Goal: Task Accomplishment & Management: Use online tool/utility

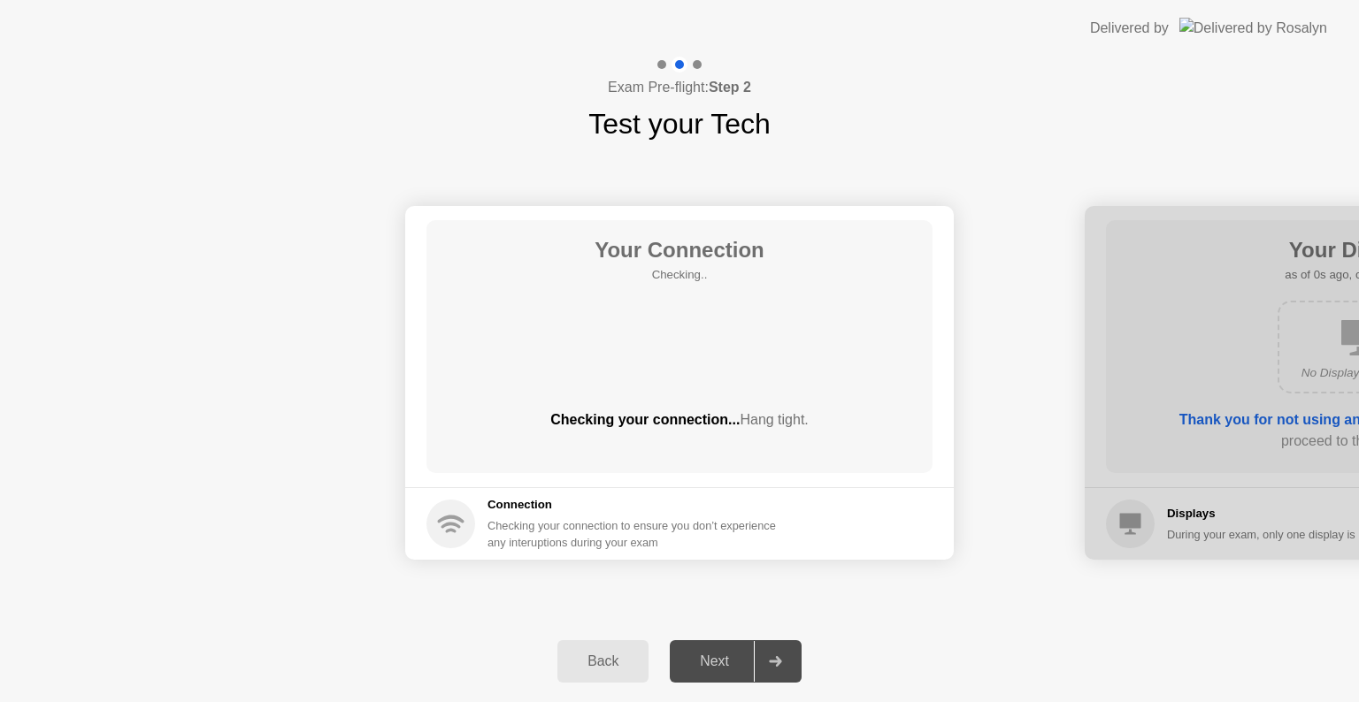
click at [992, 652] on div "Back Next" at bounding box center [679, 661] width 1359 height 81
click at [875, 641] on div "Back Next" at bounding box center [679, 661] width 1359 height 81
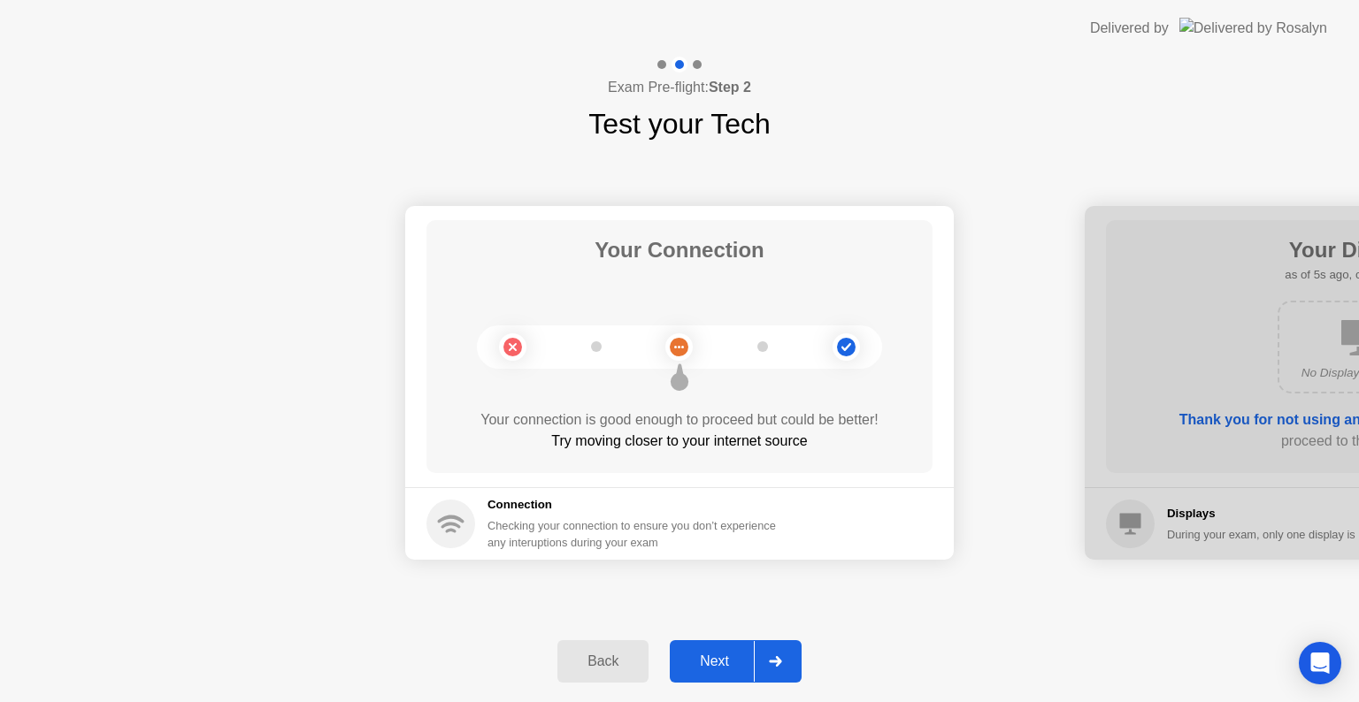
click at [877, 670] on div "Back Next" at bounding box center [679, 661] width 1359 height 81
click at [680, 669] on div "Next" at bounding box center [714, 662] width 79 height 16
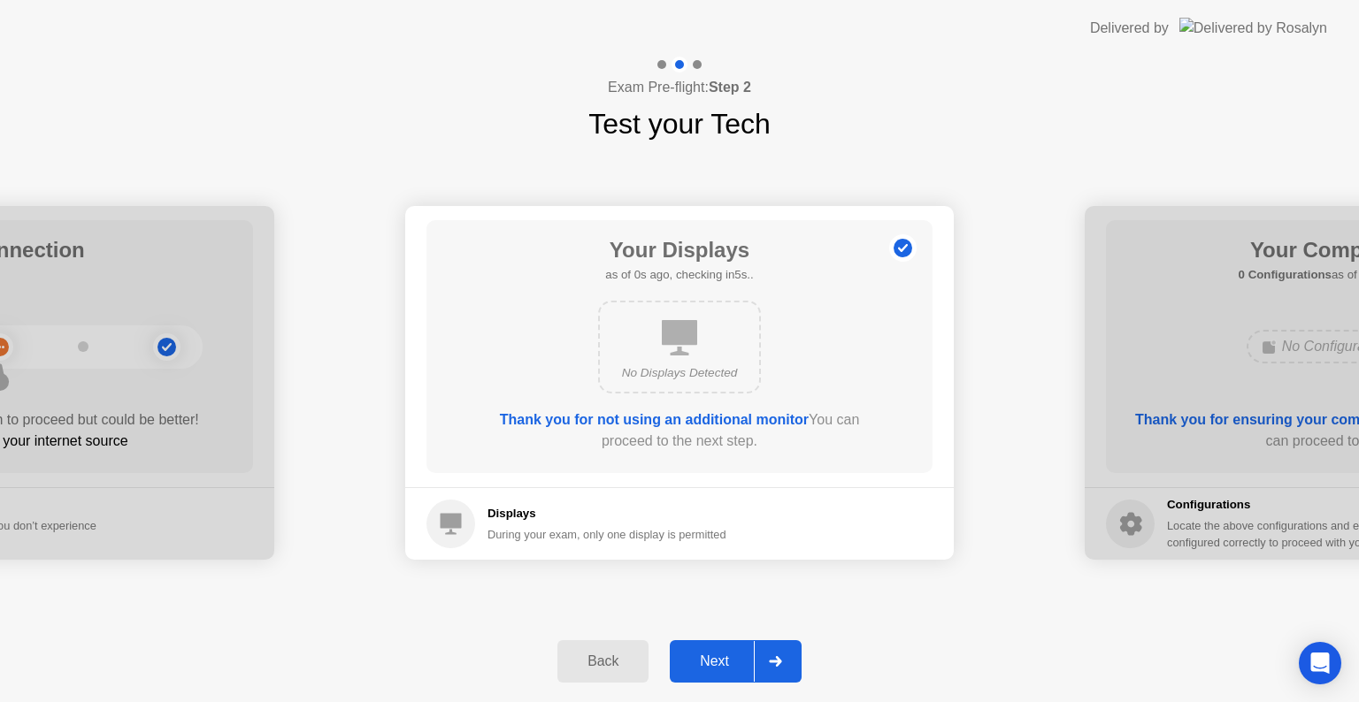
click at [681, 669] on div "Next" at bounding box center [714, 662] width 79 height 16
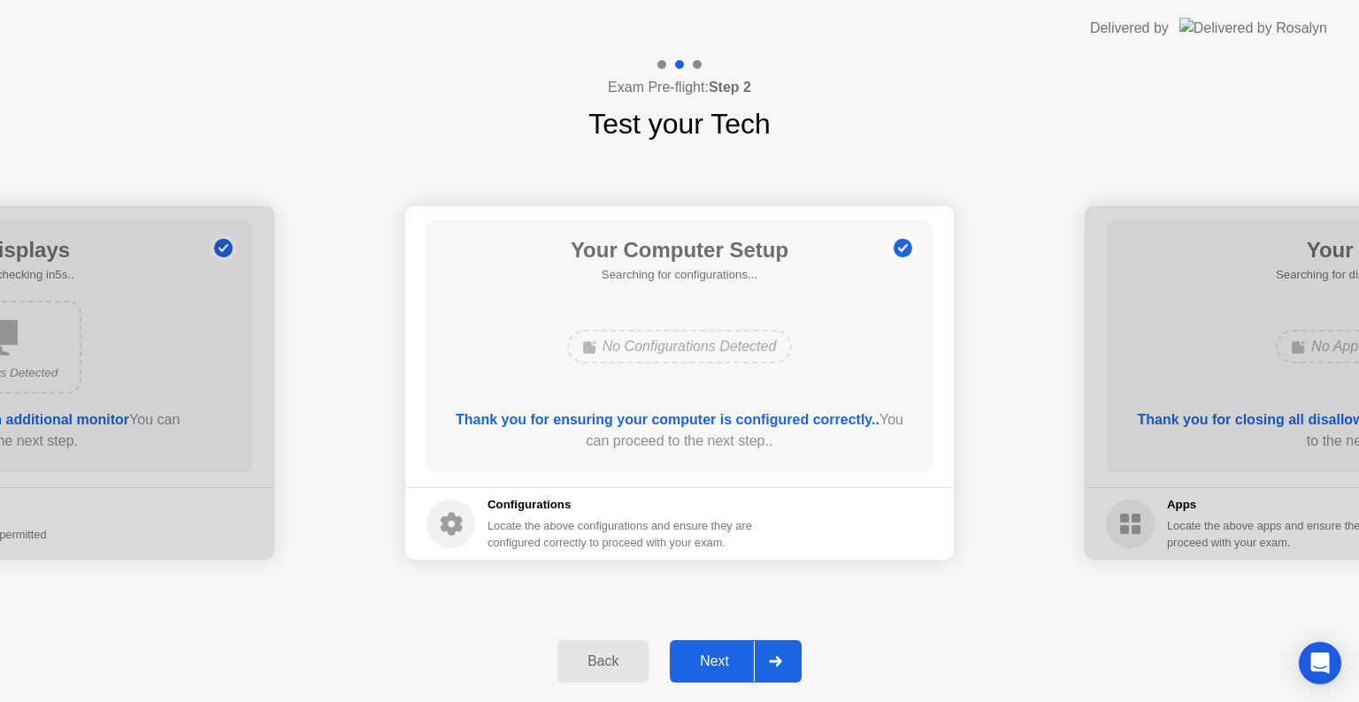
click at [681, 669] on div "Next" at bounding box center [714, 662] width 79 height 16
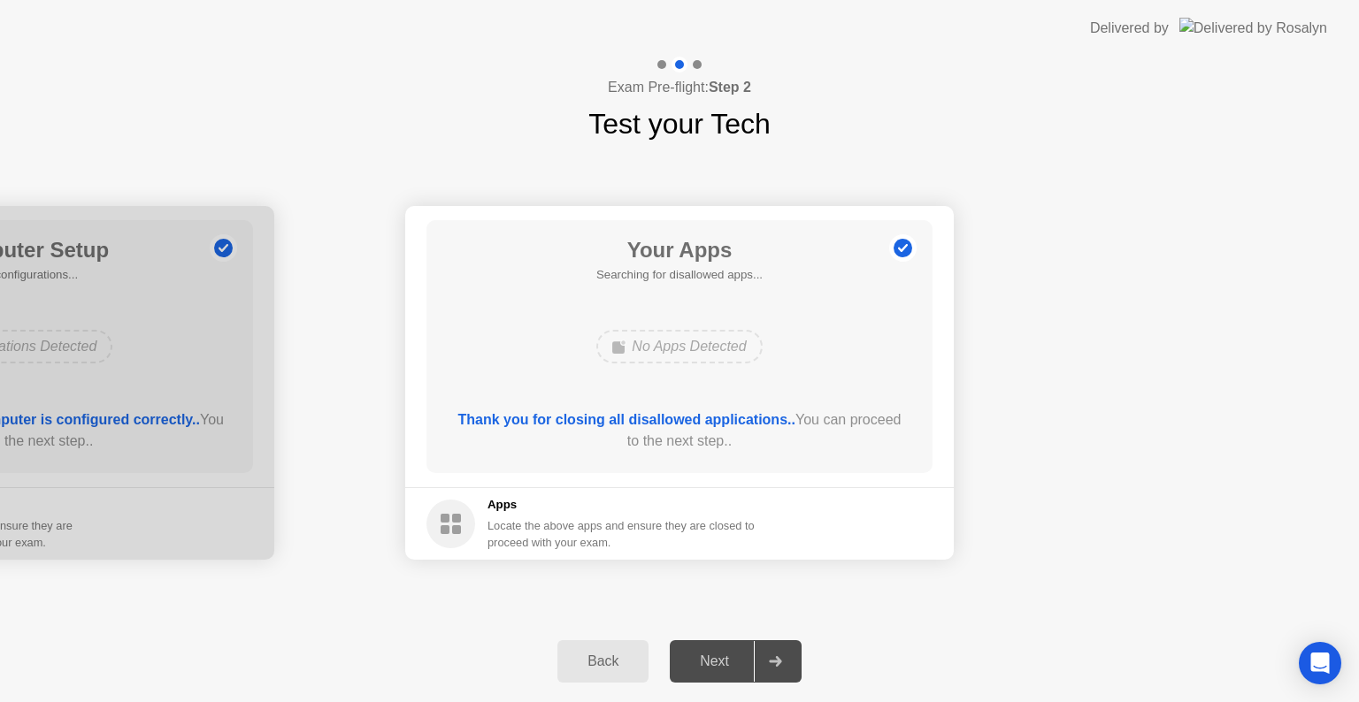
click at [683, 669] on div "Next" at bounding box center [714, 662] width 79 height 16
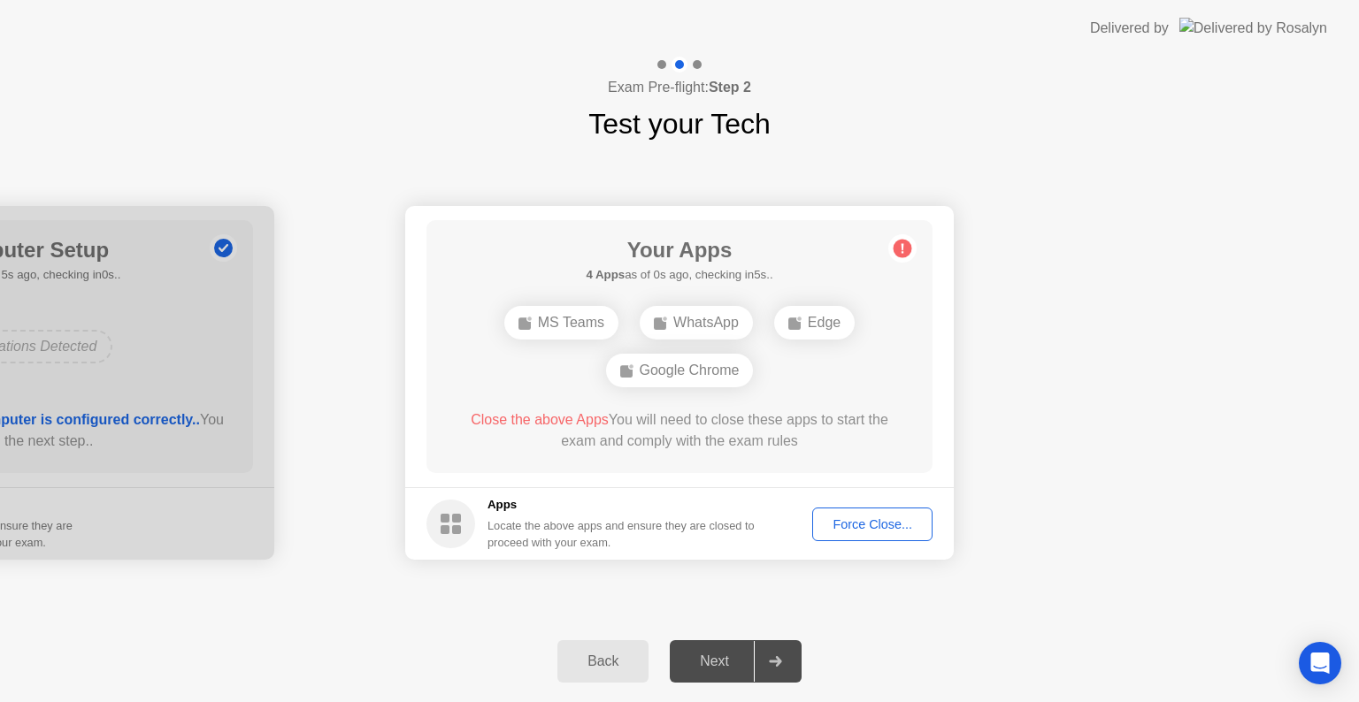
click at [647, 429] on div "Close the above Apps You will need to close these apps to start the exam and co…" at bounding box center [680, 431] width 456 height 42
click at [884, 531] on div "Force Close..." at bounding box center [872, 524] width 108 height 14
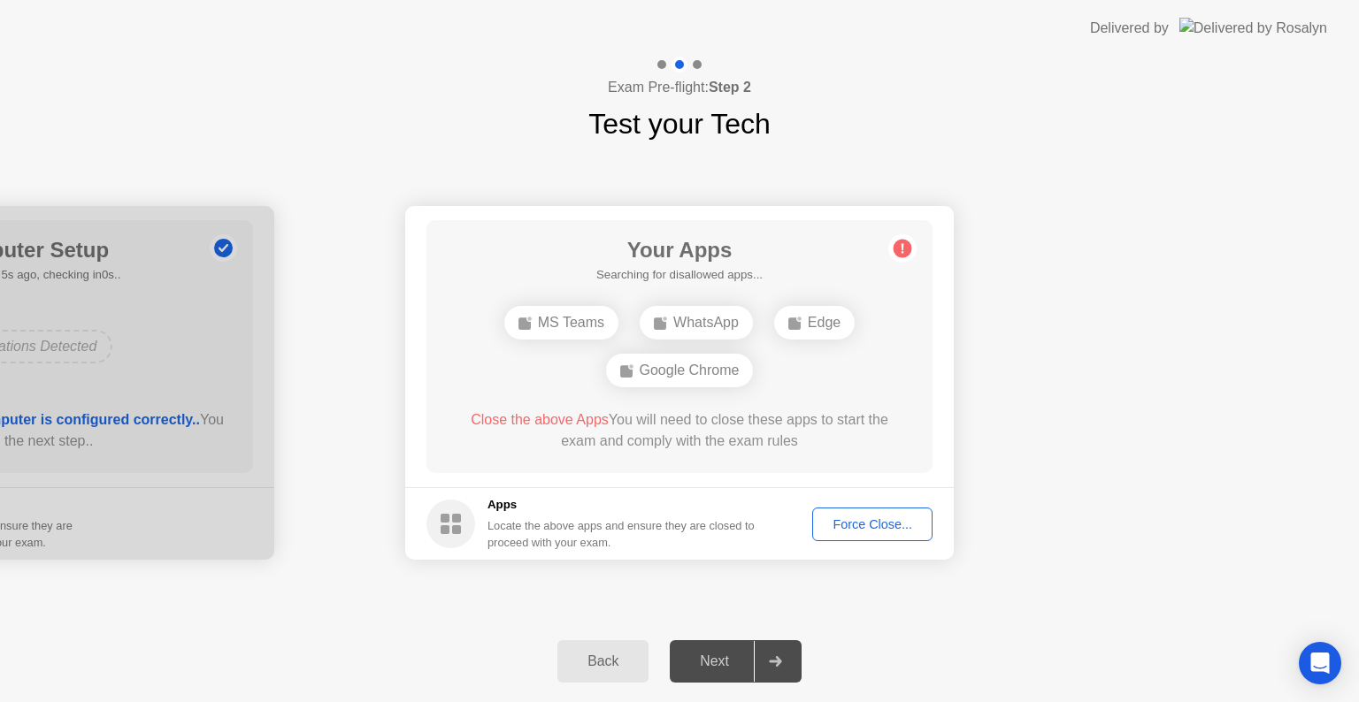
click at [875, 520] on div "Force Close..." at bounding box center [872, 524] width 108 height 14
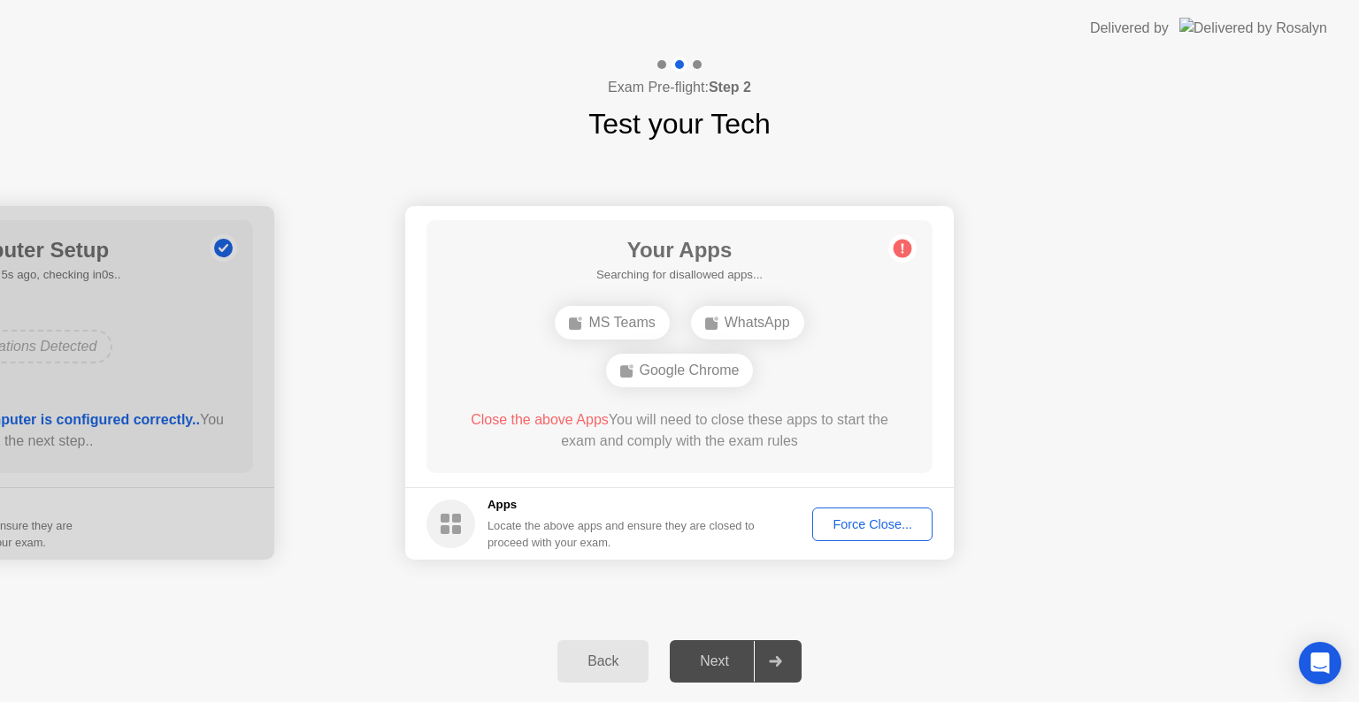
click at [858, 525] on div "Force Close..." at bounding box center [872, 524] width 108 height 14
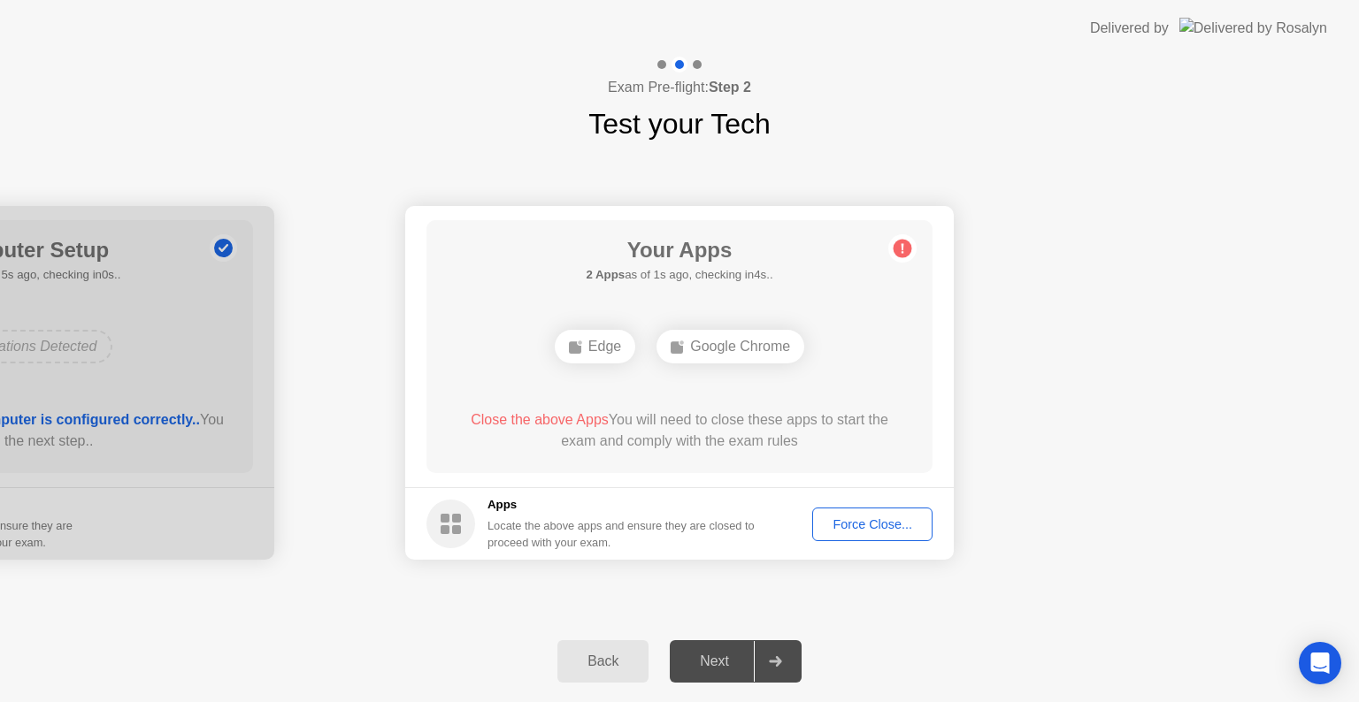
click at [842, 517] on div "Force Close..." at bounding box center [872, 524] width 108 height 14
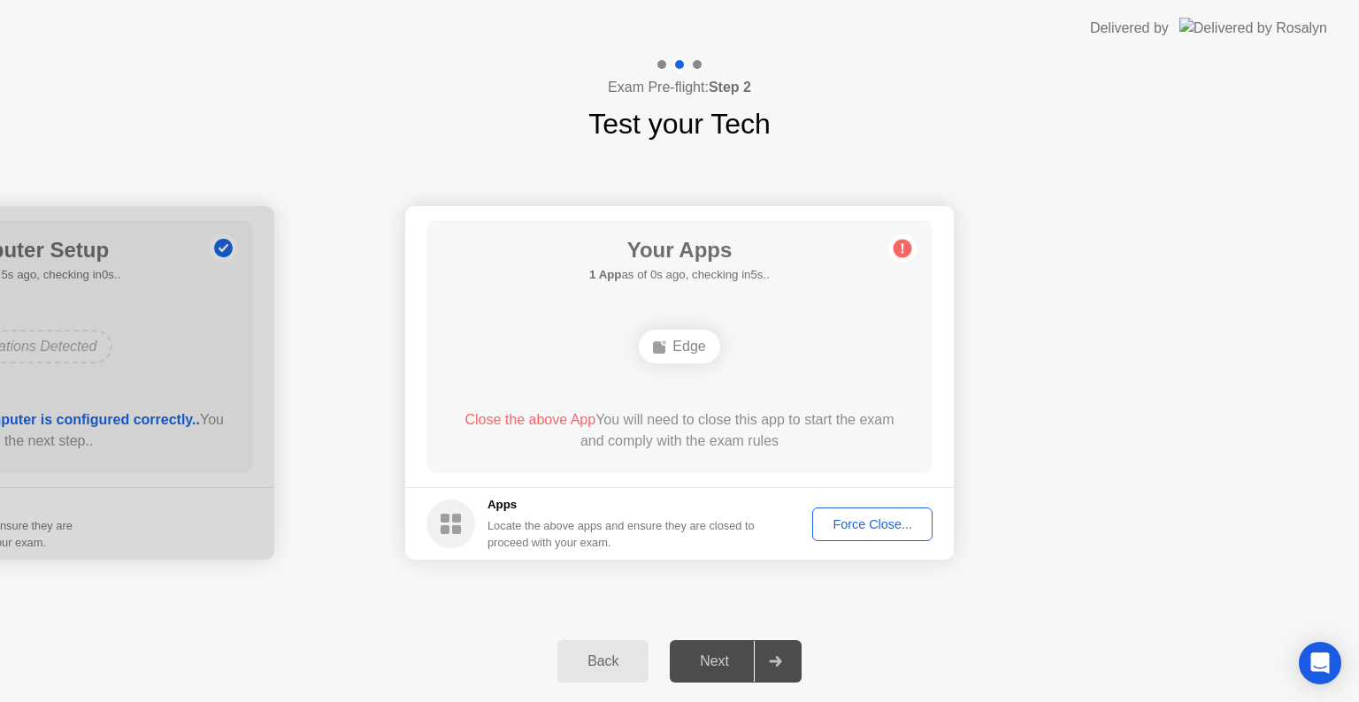
click at [853, 509] on button "Force Close..." at bounding box center [872, 525] width 120 height 34
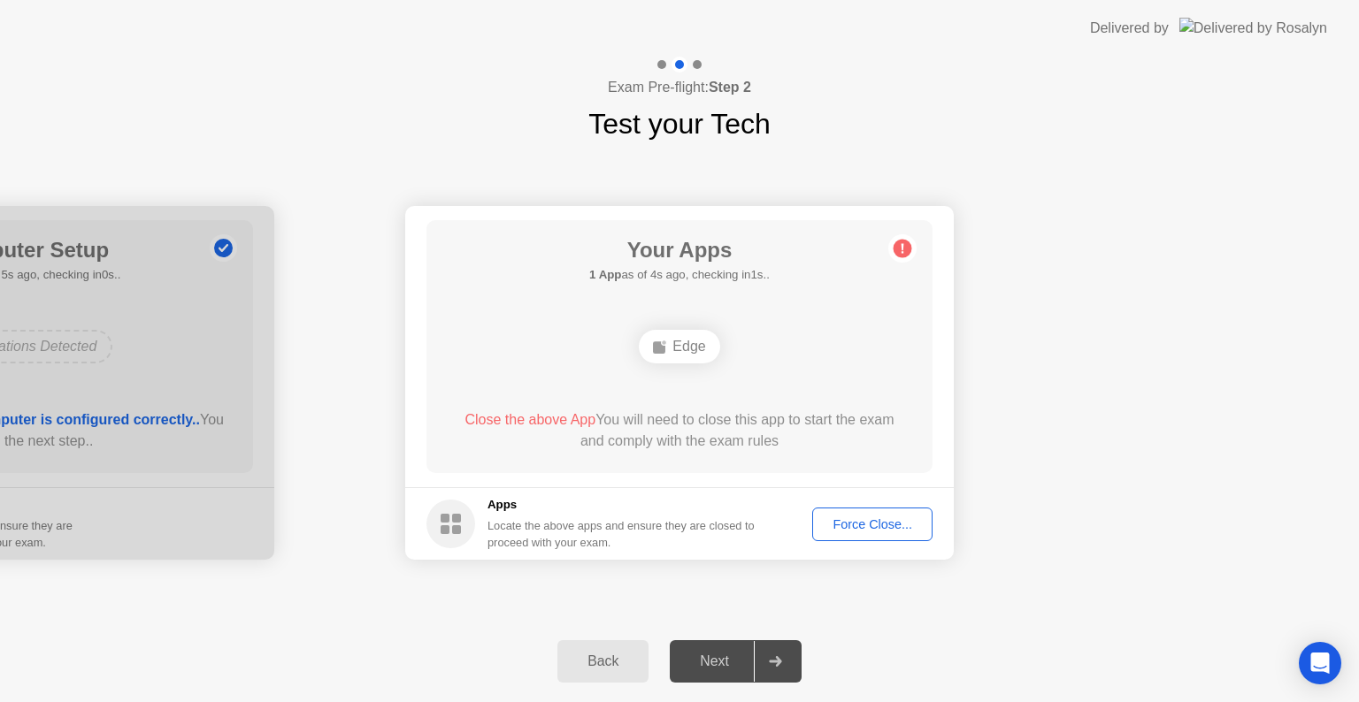
click at [875, 517] on div "Force Close..." at bounding box center [872, 524] width 108 height 14
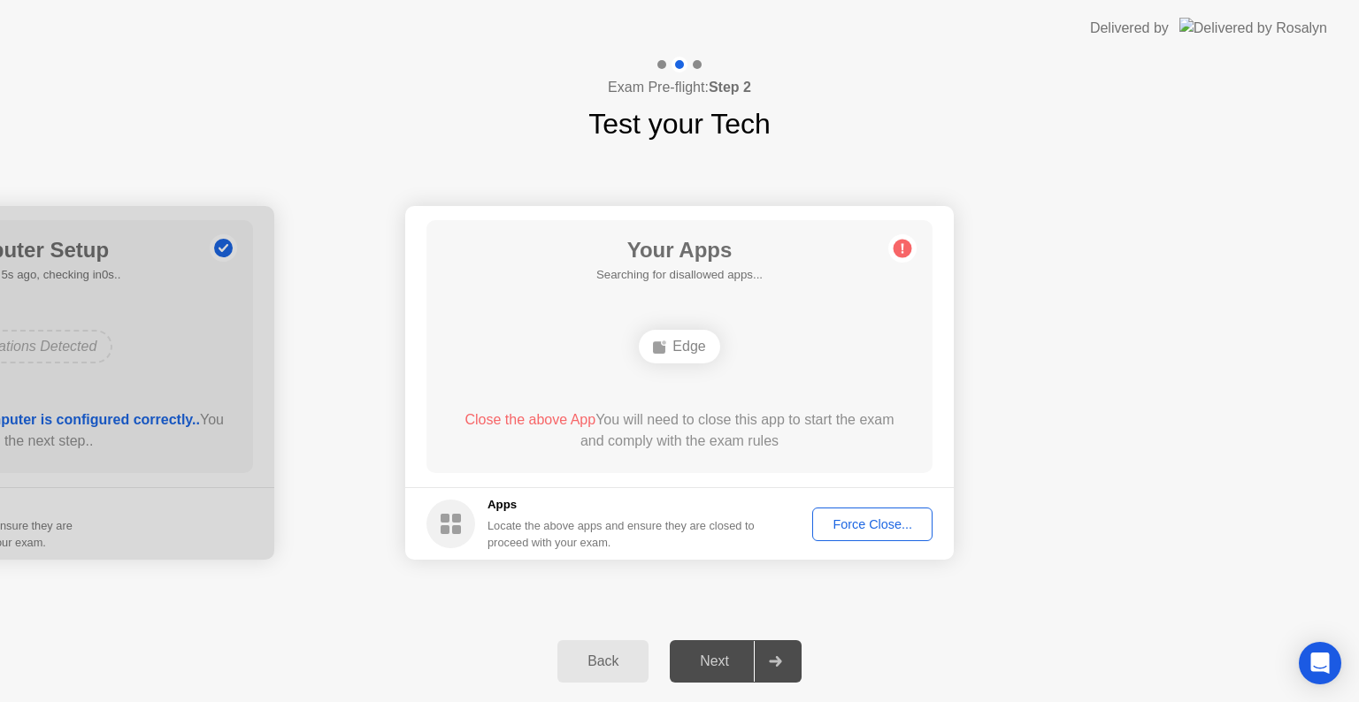
click at [650, 345] on div "Edge" at bounding box center [679, 347] width 80 height 34
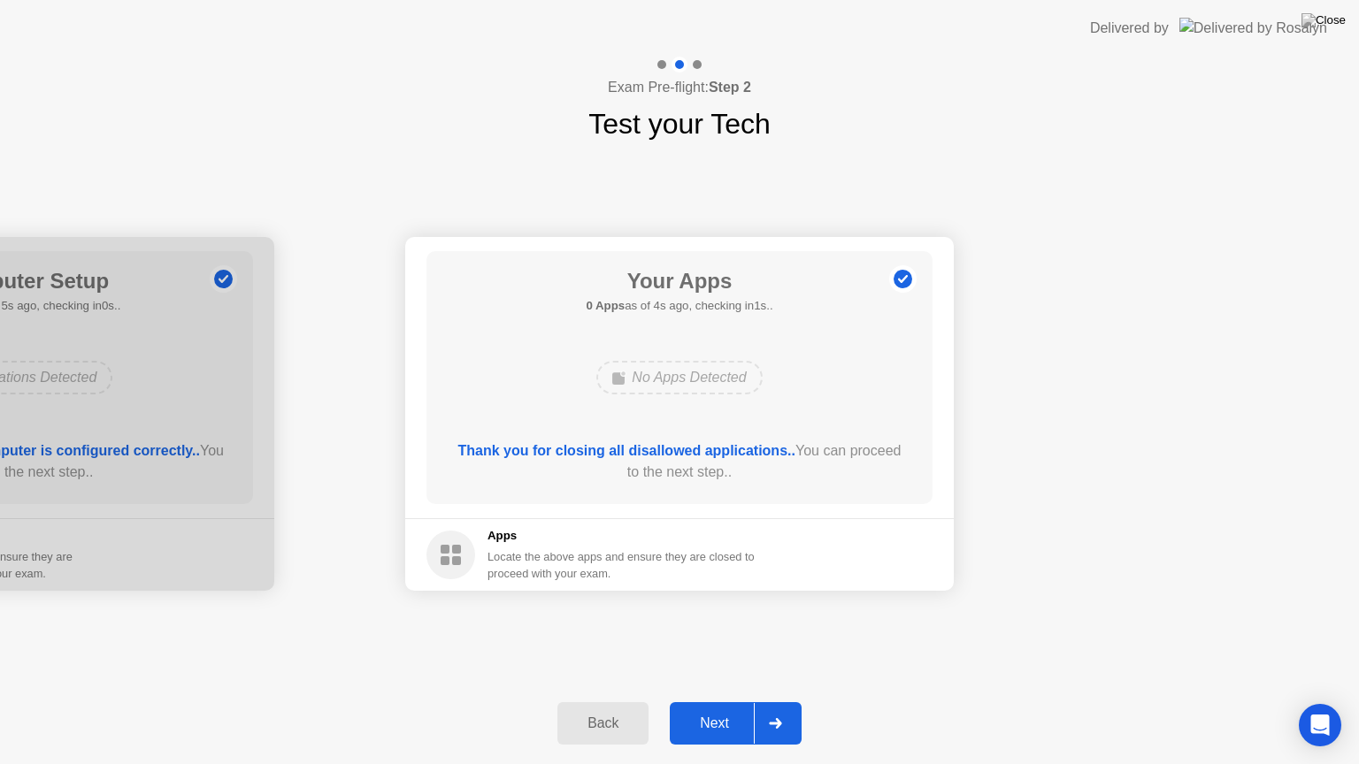
click at [693, 701] on div "Next" at bounding box center [714, 724] width 79 height 16
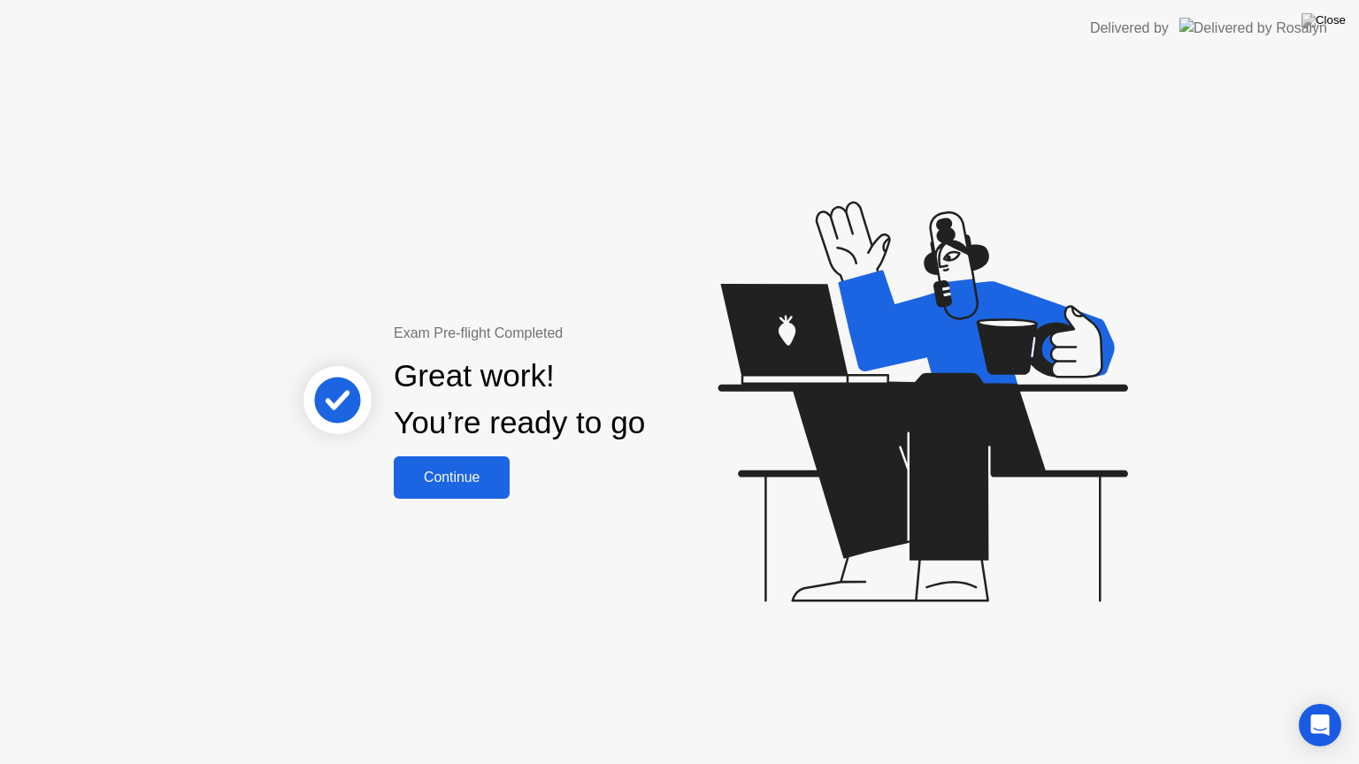
click at [422, 470] on div "Continue" at bounding box center [451, 478] width 105 height 16
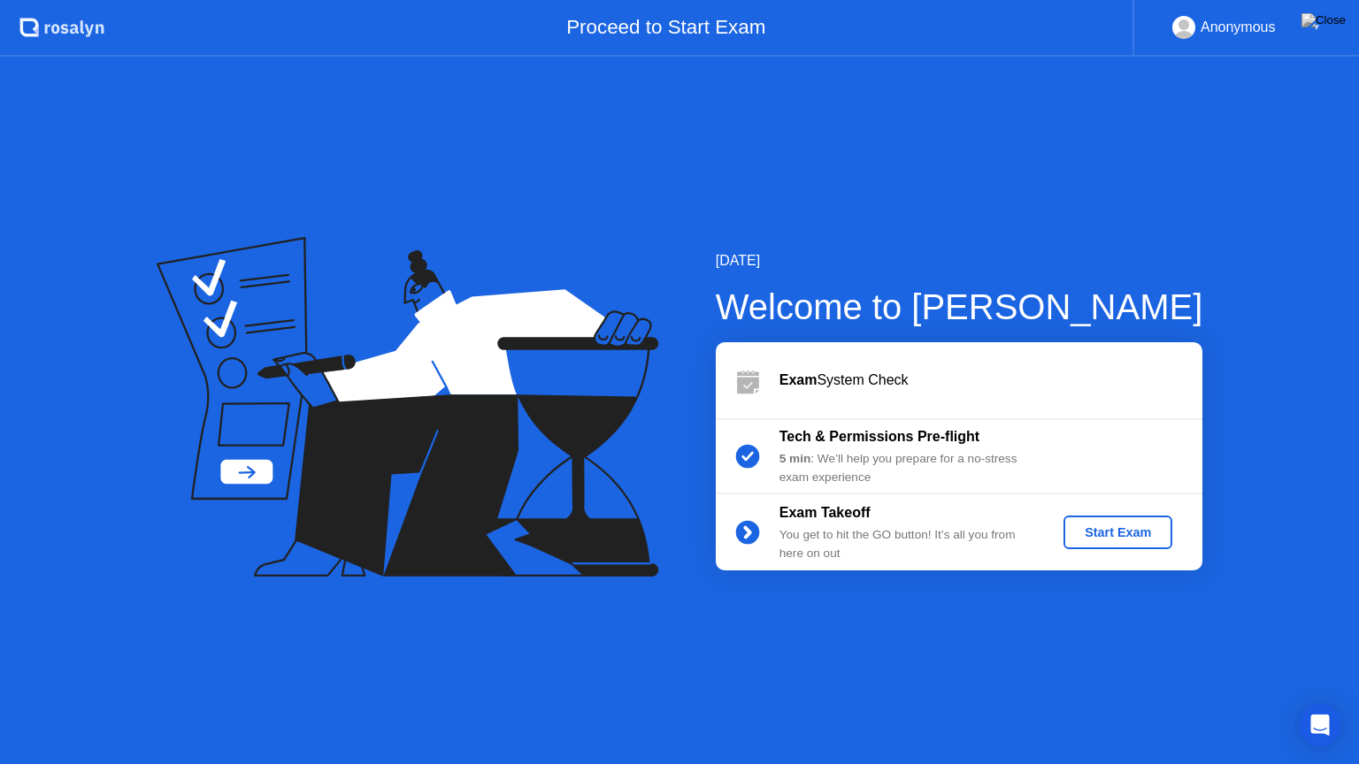
click at [1127, 538] on div "Start Exam" at bounding box center [1117, 532] width 95 height 14
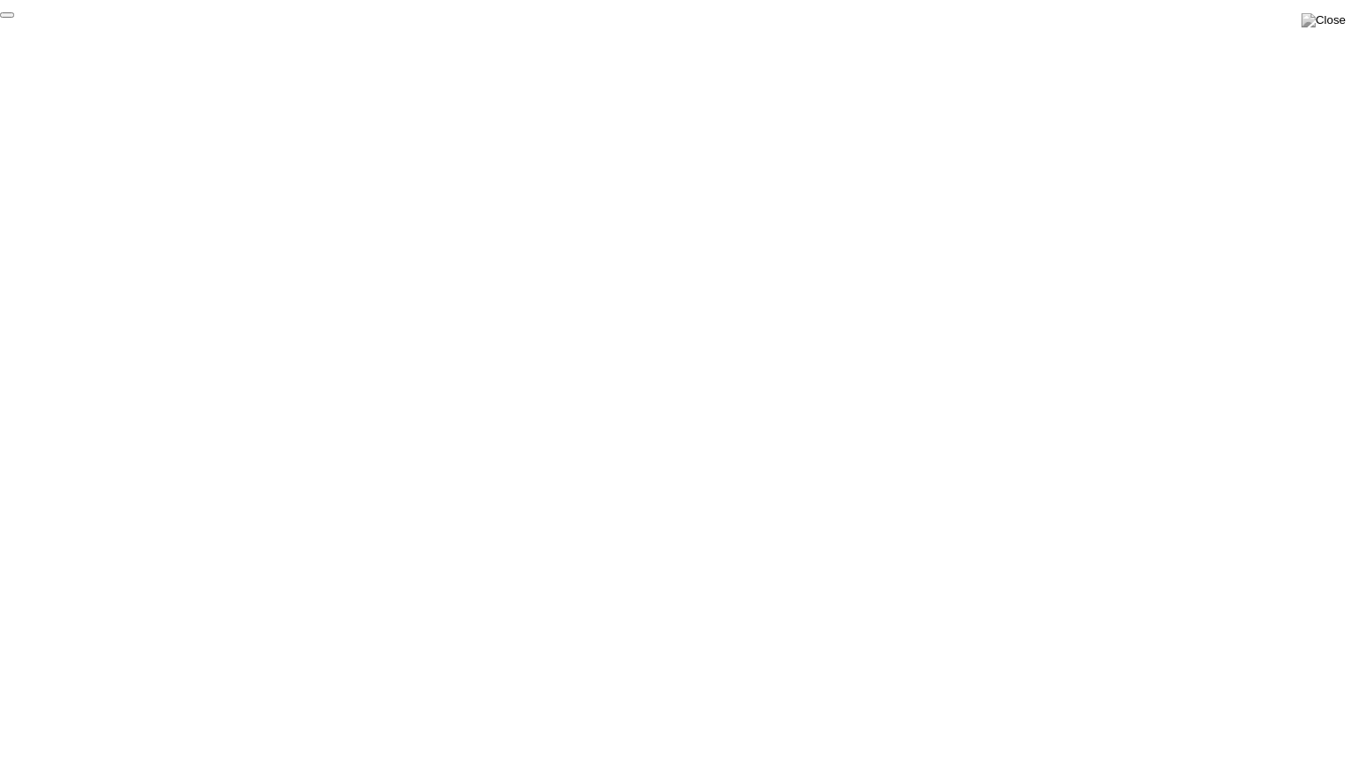
click div "End Proctoring Session"
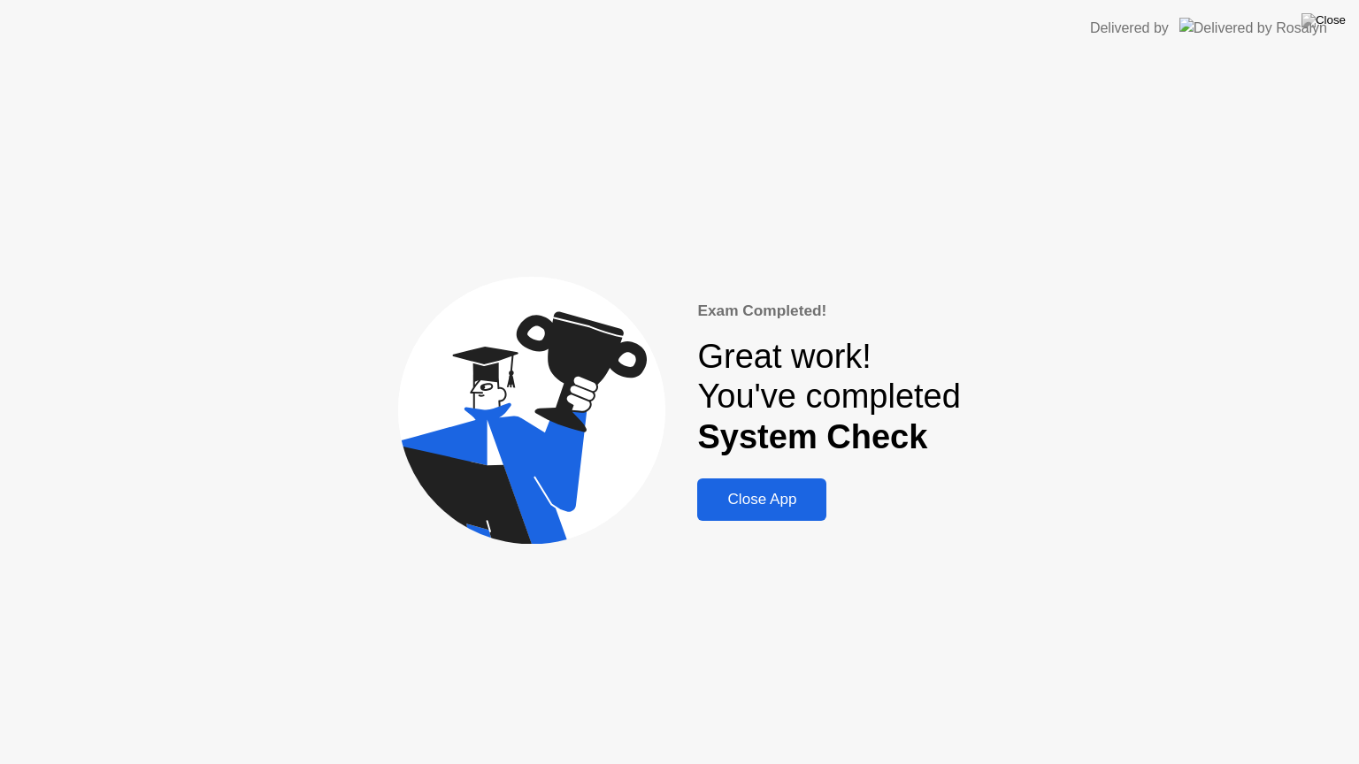
click at [780, 515] on div "Exam Completed! Great work! You've completed System Check Close App" at bounding box center [679, 411] width 1359 height 708
click at [780, 515] on button "Close App" at bounding box center [761, 500] width 129 height 42
